Goal: Task Accomplishment & Management: Manage account settings

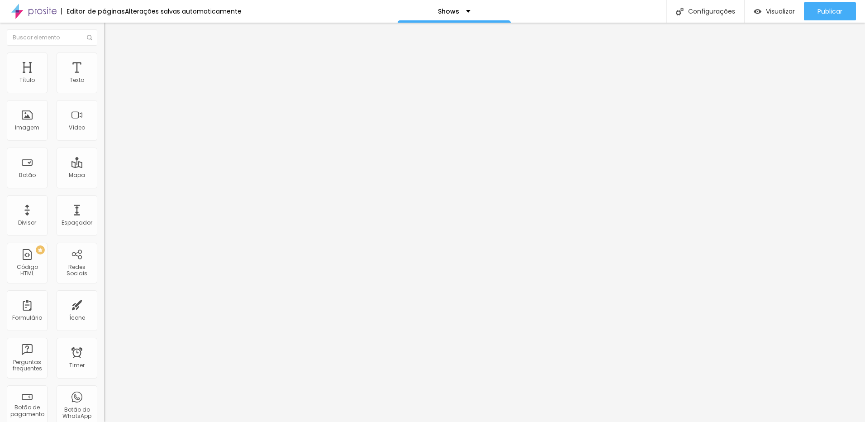
click at [112, 62] on span "Estilo" at bounding box center [119, 59] width 14 height 8
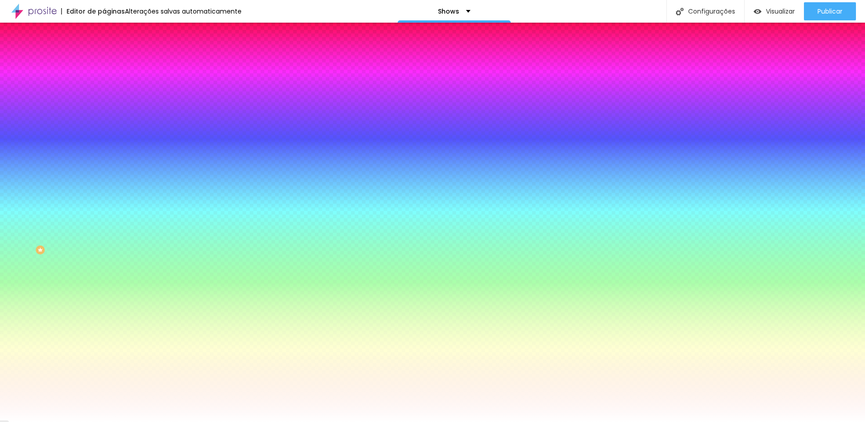
click at [104, 52] on li "Conteúdo" at bounding box center [156, 47] width 104 height 9
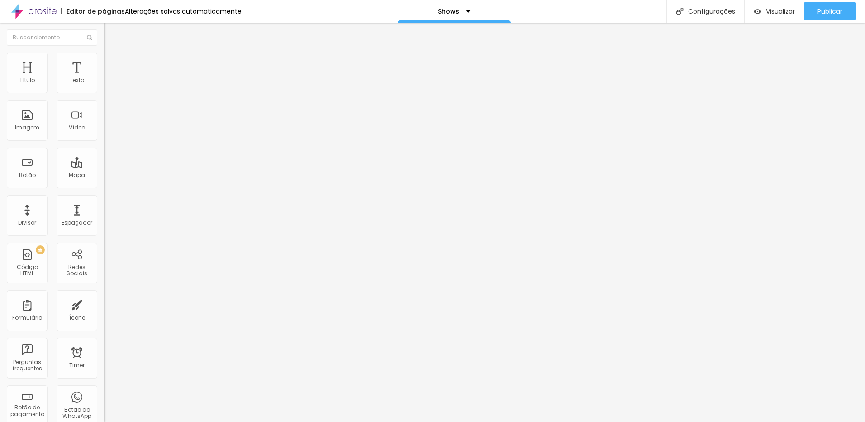
click at [111, 36] on img "button" at bounding box center [114, 32] width 7 height 7
click at [111, 31] on div "Editar Coluna" at bounding box center [139, 32] width 56 height 7
click at [104, 78] on span "Adicionar imagem" at bounding box center [133, 74] width 58 height 8
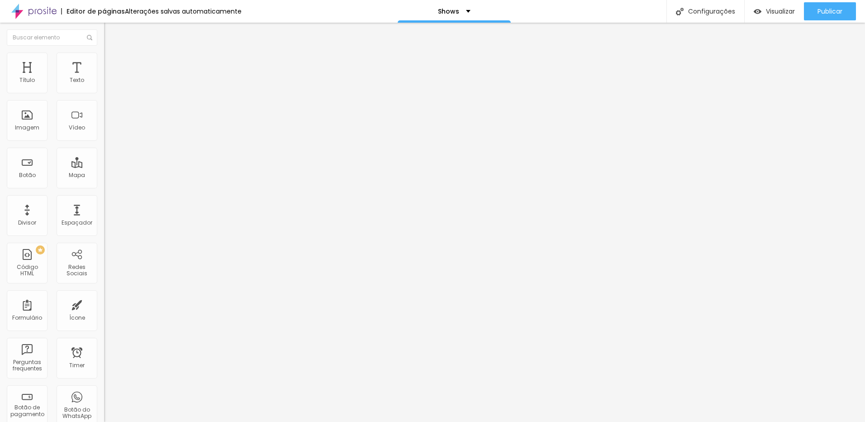
click at [70, 79] on div "Texto" at bounding box center [77, 80] width 14 height 6
click at [74, 73] on div "Texto" at bounding box center [77, 72] width 41 height 41
click at [104, 31] on button "Editar Imagem" at bounding box center [156, 33] width 104 height 21
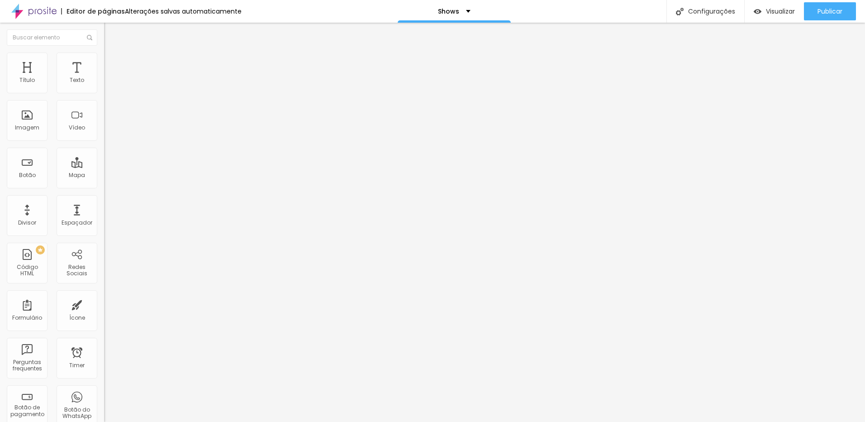
click at [104, 78] on span "Adicionar imagem" at bounding box center [133, 74] width 58 height 8
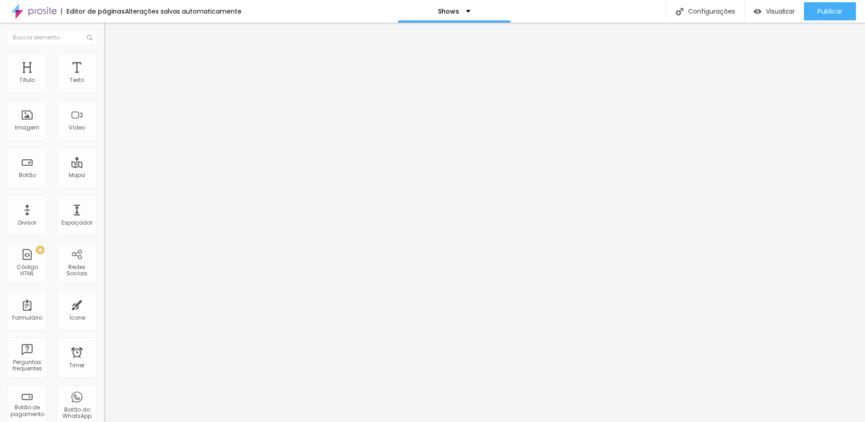
click at [104, 185] on input "https://" at bounding box center [158, 180] width 109 height 9
click at [828, 12] on span "Publicar" at bounding box center [829, 11] width 25 height 7
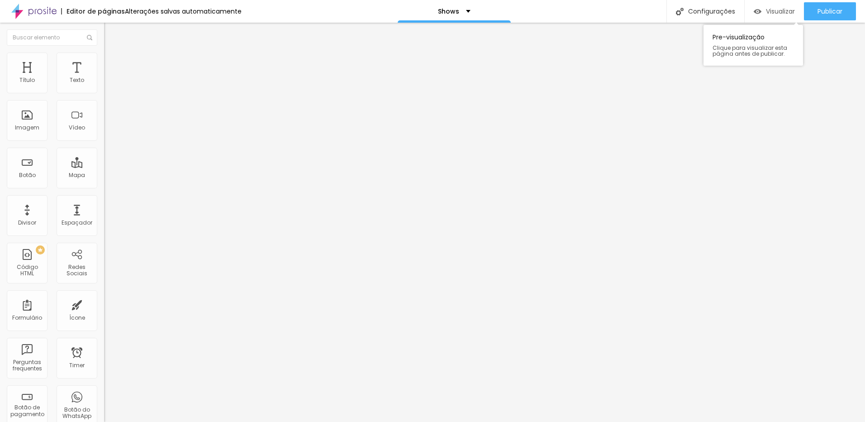
click at [778, 11] on span "Visualizar" at bounding box center [780, 11] width 29 height 7
click at [729, 12] on div "Configurações" at bounding box center [705, 11] width 78 height 23
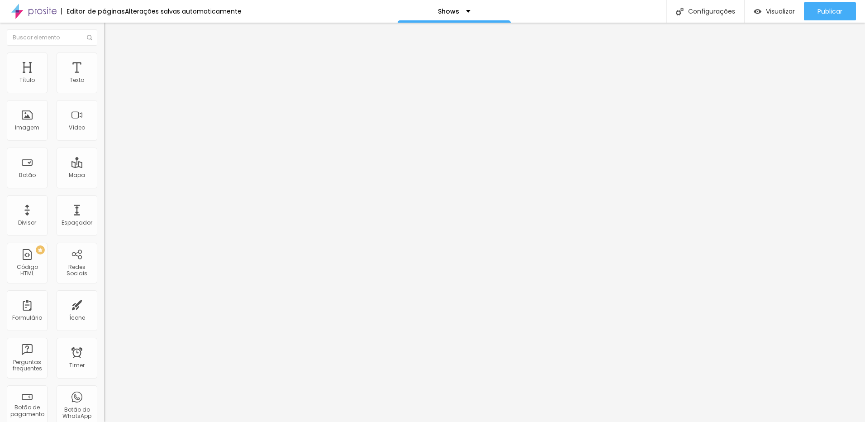
drag, startPoint x: 484, startPoint y: 143, endPoint x: 340, endPoint y: 143, distance: 143.4
copy span "http://www.leosilvafotografia.com/shows"
click at [441, 10] on p "Shows" at bounding box center [448, 11] width 21 height 6
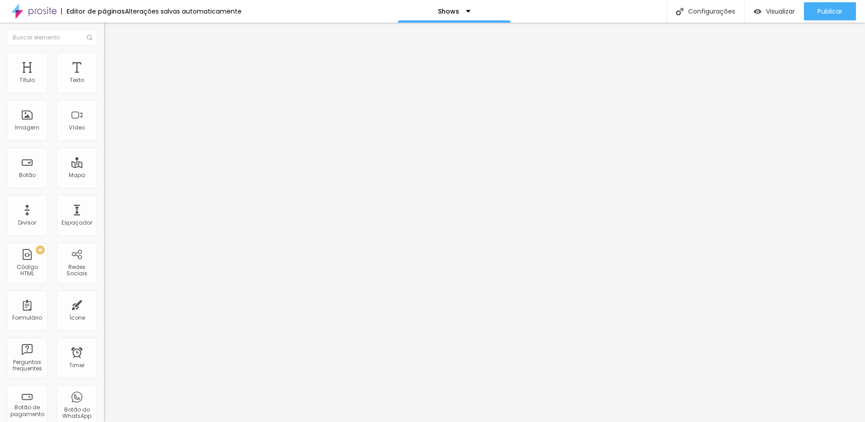
click at [42, 12] on img at bounding box center [33, 11] width 45 height 23
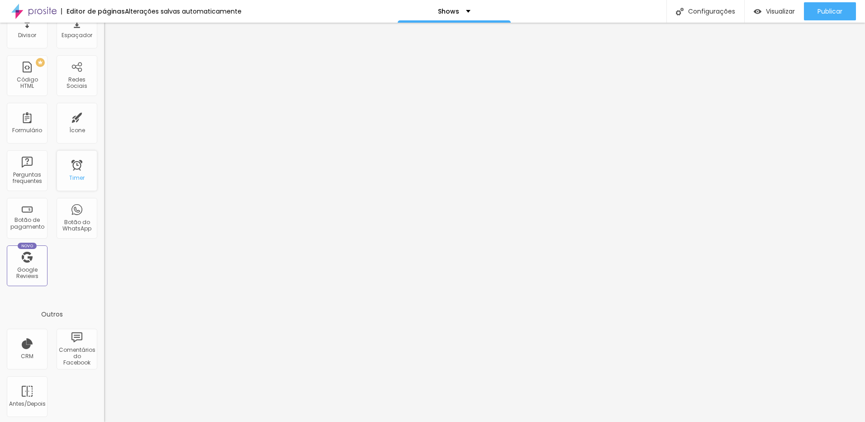
scroll to position [189, 0]
click at [465, 13] on div "Shows" at bounding box center [454, 11] width 33 height 6
click at [464, 6] on div "Shows" at bounding box center [454, 3] width 20 height 6
click at [715, 14] on div "Configurações" at bounding box center [705, 11] width 78 height 23
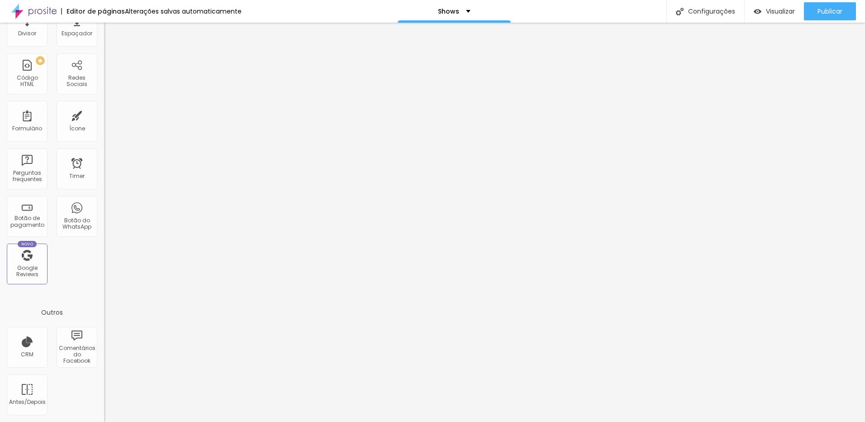
drag, startPoint x: 345, startPoint y: 171, endPoint x: 437, endPoint y: 171, distance: 92.3
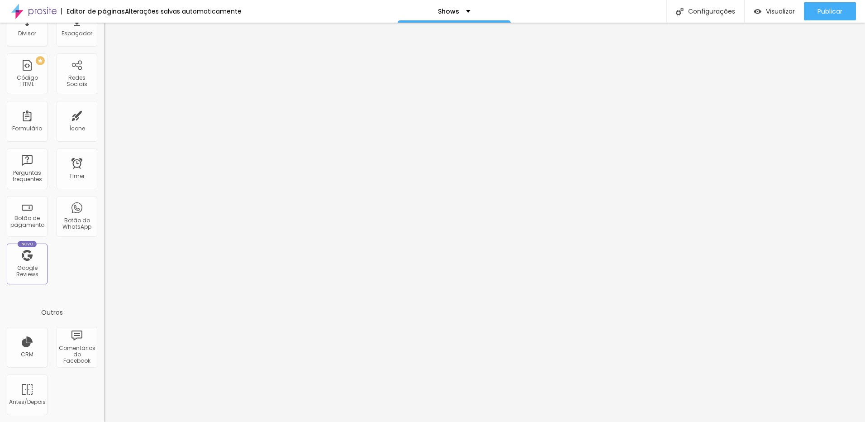
drag, startPoint x: 453, startPoint y: 170, endPoint x: 379, endPoint y: 171, distance: 74.2
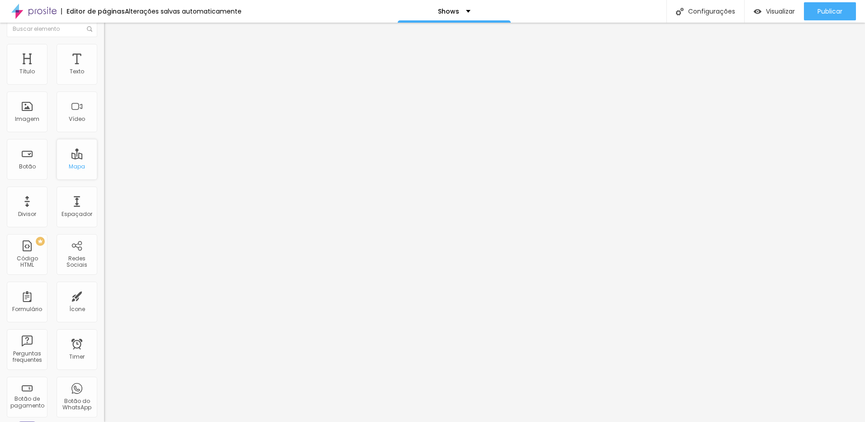
scroll to position [0, 0]
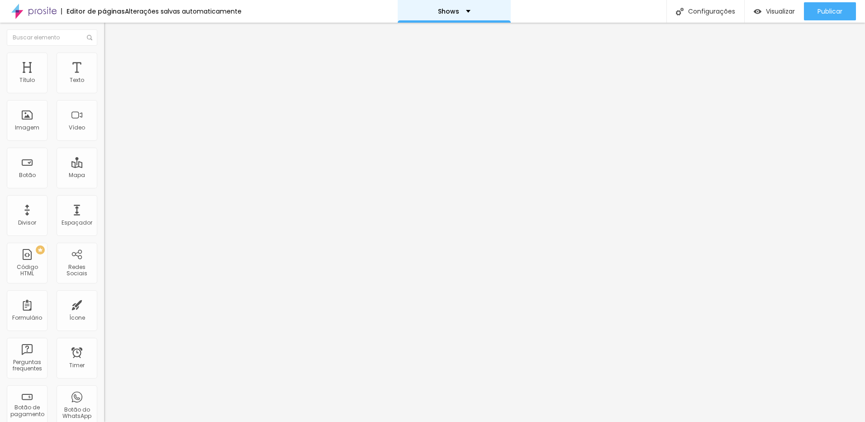
click at [460, 11] on div "Shows" at bounding box center [454, 11] width 33 height 6
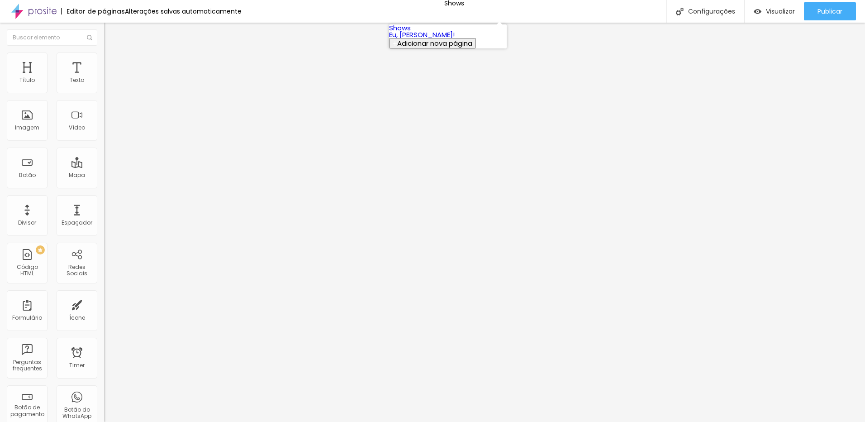
click at [435, 48] on span "Adicionar nova página" at bounding box center [434, 42] width 75 height 9
type input "O"
type input "p"
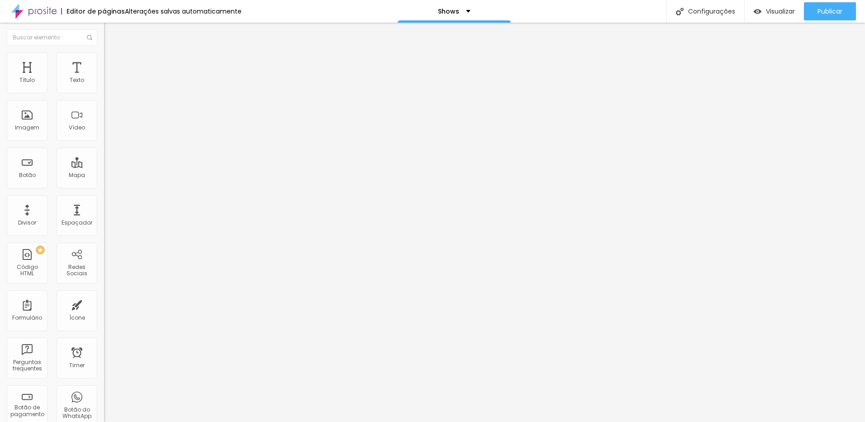
type input "p"
type input "Palco / Artistas"
click at [104, 185] on input "https://" at bounding box center [158, 180] width 109 height 9
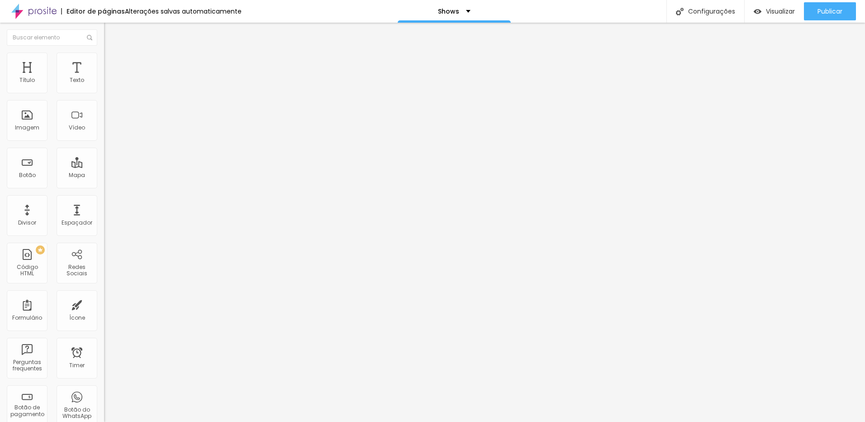
drag, startPoint x: 44, startPoint y: 244, endPoint x: -2, endPoint y: 246, distance: 46.2
click at [0, 246] on html "Editor de páginas Alterações salvas automaticamente Shows Configurações Configu…" at bounding box center [432, 211] width 865 height 422
paste input "://www.leosilvafotografia.com/palco-artistas"
type input "[URL][DOMAIN_NAME]"
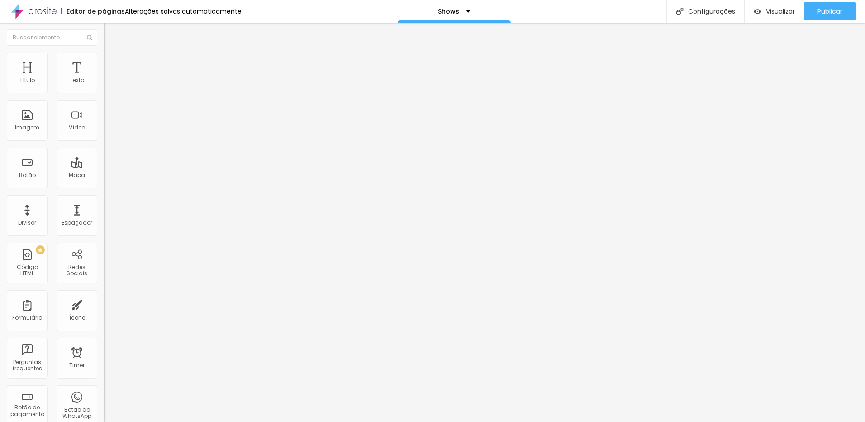
click at [104, 201] on img at bounding box center [106, 199] width 5 height 5
click at [104, 197] on div at bounding box center [156, 197] width 104 height 0
click at [824, 13] on span "Publicar" at bounding box center [829, 11] width 25 height 7
click at [779, 10] on span "Visualizar" at bounding box center [772, 11] width 29 height 7
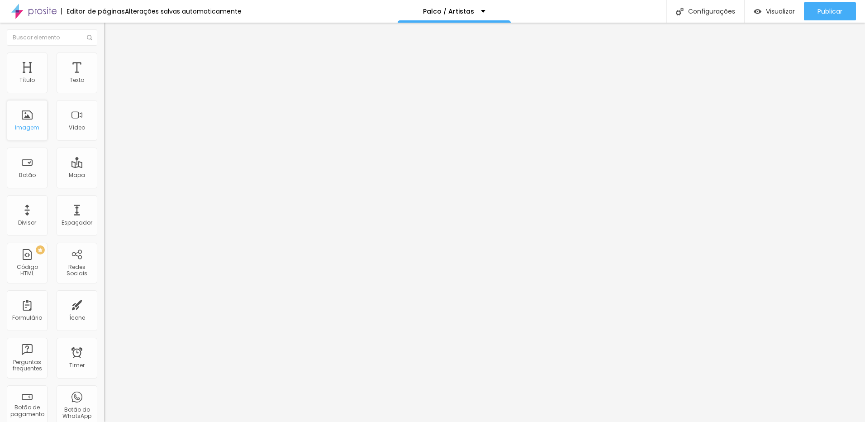
click at [29, 123] on div "Imagem" at bounding box center [27, 120] width 41 height 41
click at [28, 268] on div "Código HTML" at bounding box center [27, 270] width 36 height 13
click at [42, 252] on div "PREMIUM" at bounding box center [25, 249] width 40 height 9
click at [830, 11] on span "Publicar" at bounding box center [829, 11] width 25 height 7
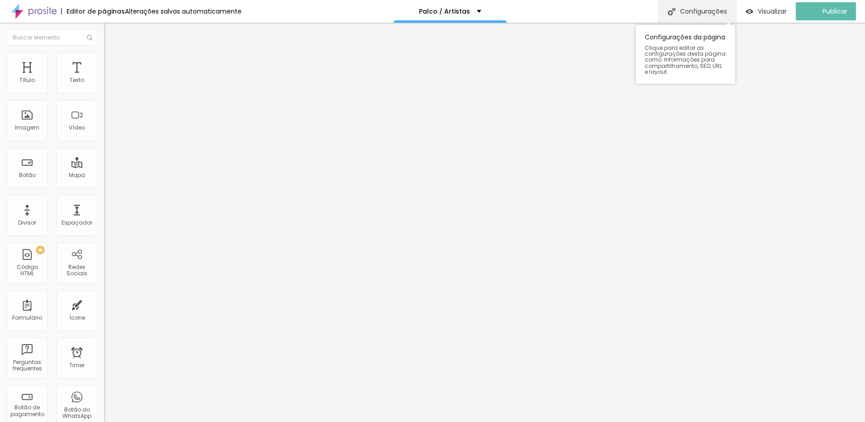
click at [708, 13] on div "Configurações" at bounding box center [697, 11] width 78 height 23
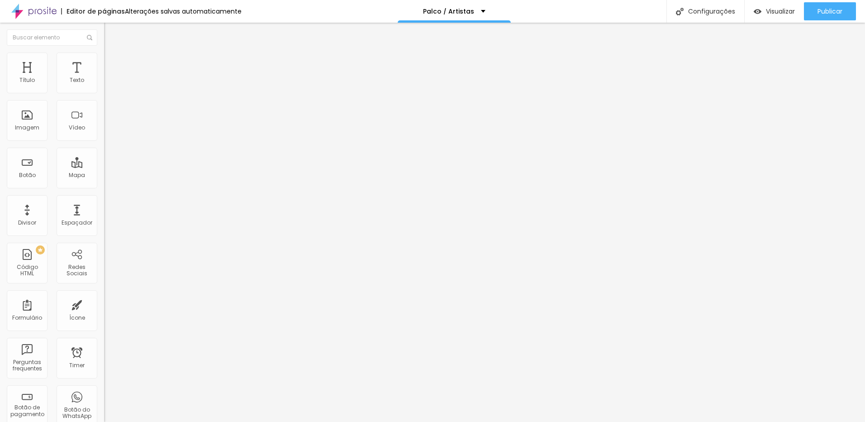
drag, startPoint x: 508, startPoint y: 142, endPoint x: 350, endPoint y: 141, distance: 158.8
copy span "[URL][DOMAIN_NAME]"
